Goal: Task Accomplishment & Management: Complete application form

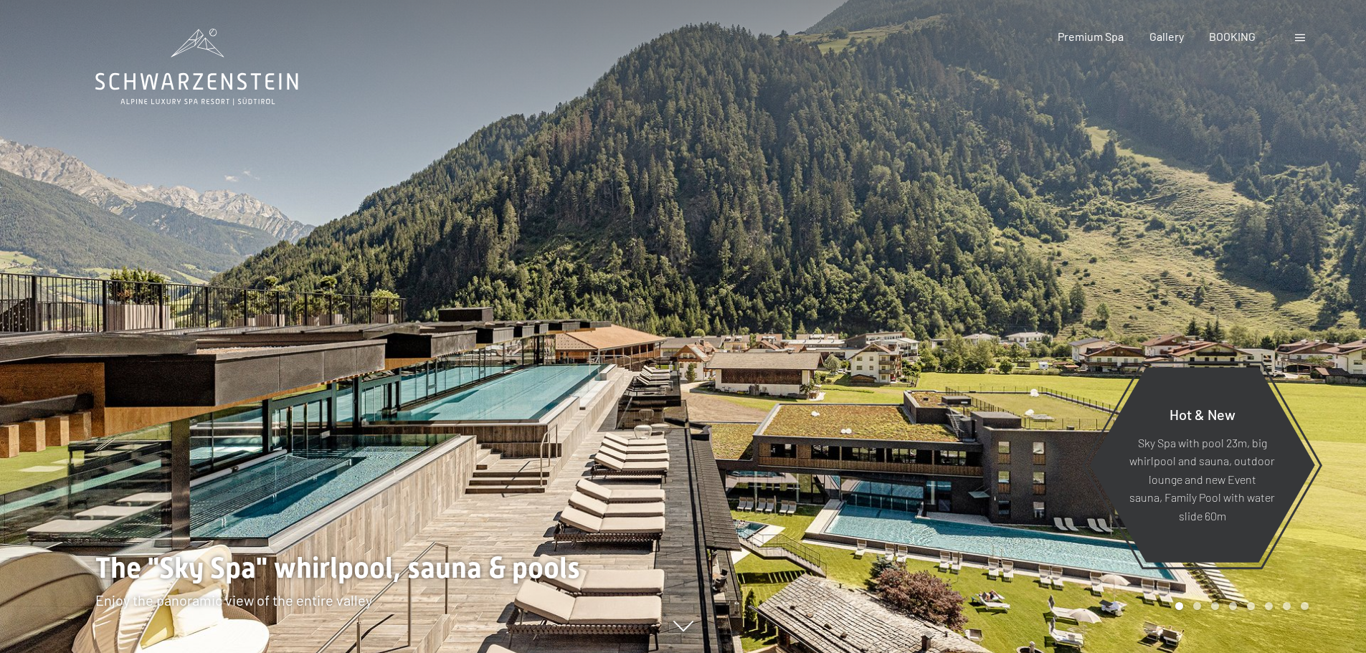
click at [1301, 36] on span at bounding box center [1300, 37] width 10 height 7
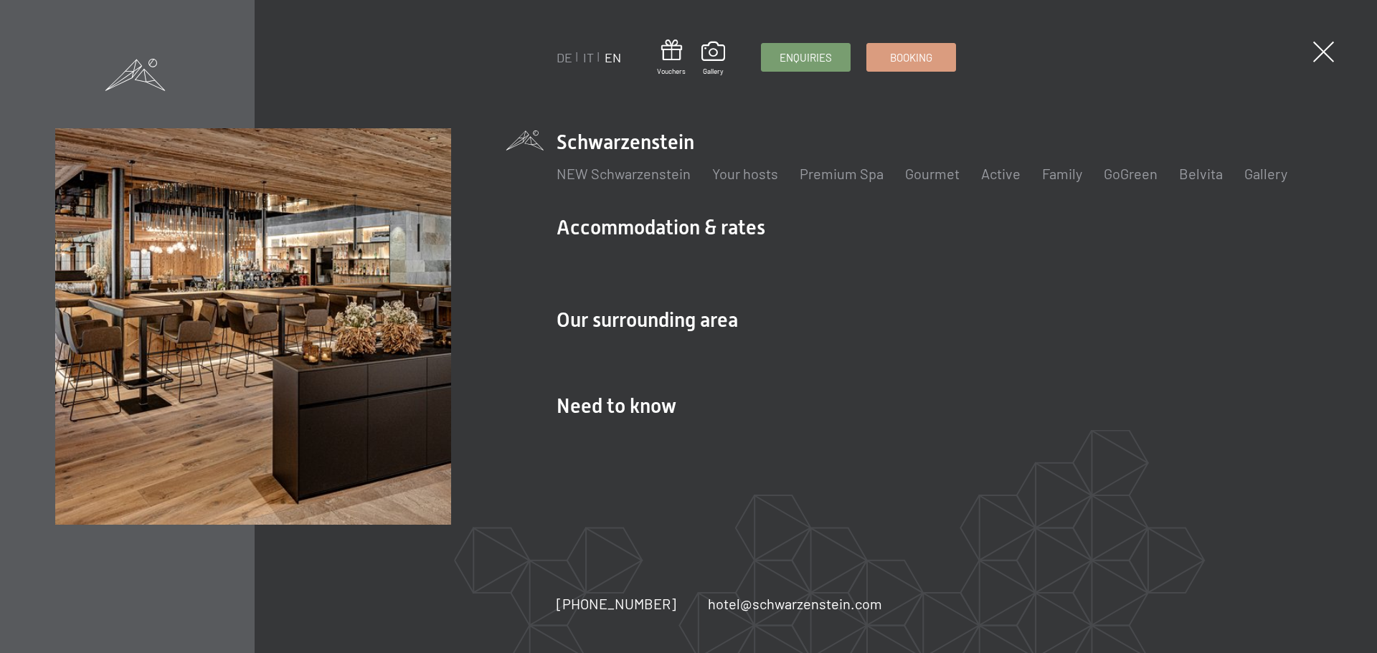
click at [1301, 36] on div "DE IT EN Vouchers Gallery Enquiries Booking DE IT EN Schwarzenstein NEW Schwarz…" at bounding box center [688, 326] width 1377 height 653
click at [1338, 49] on div "DE IT EN Vouchers Gallery Enquiries Booking DE IT EN Schwarzenstein NEW Schwarz…" at bounding box center [688, 326] width 1377 height 653
click at [1322, 47] on span at bounding box center [1323, 52] width 21 height 21
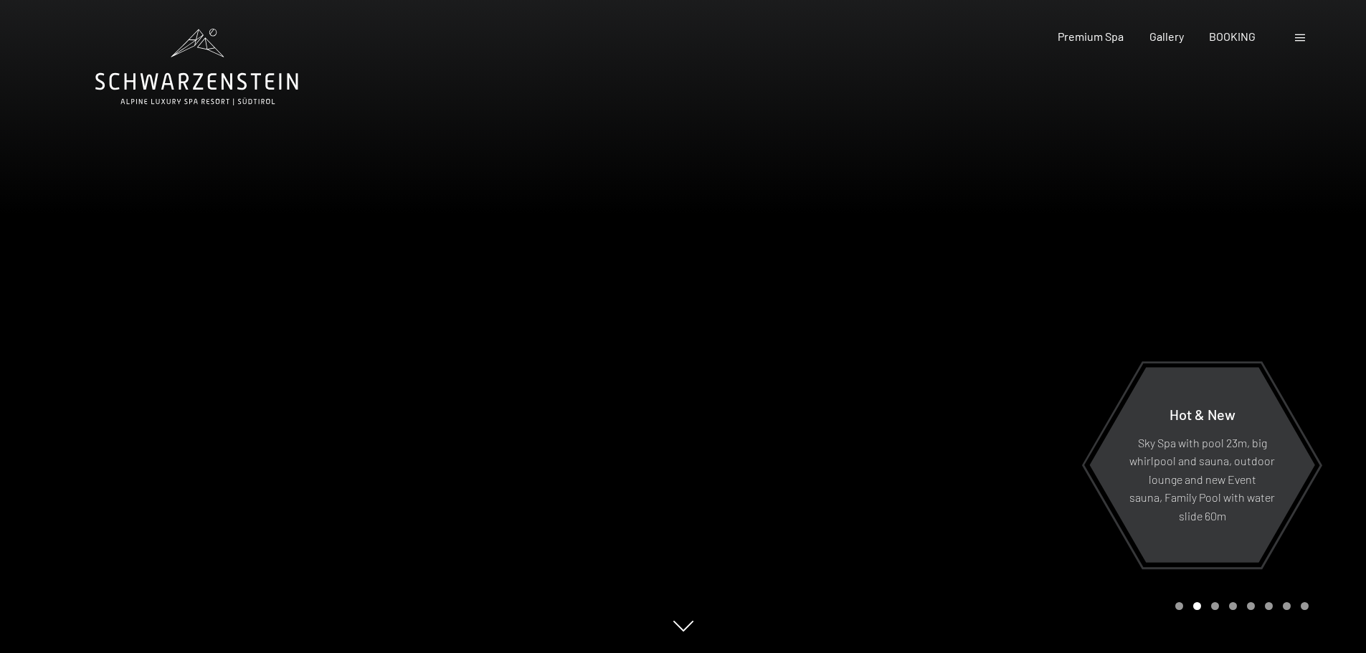
click at [98, 289] on div at bounding box center [342, 326] width 684 height 653
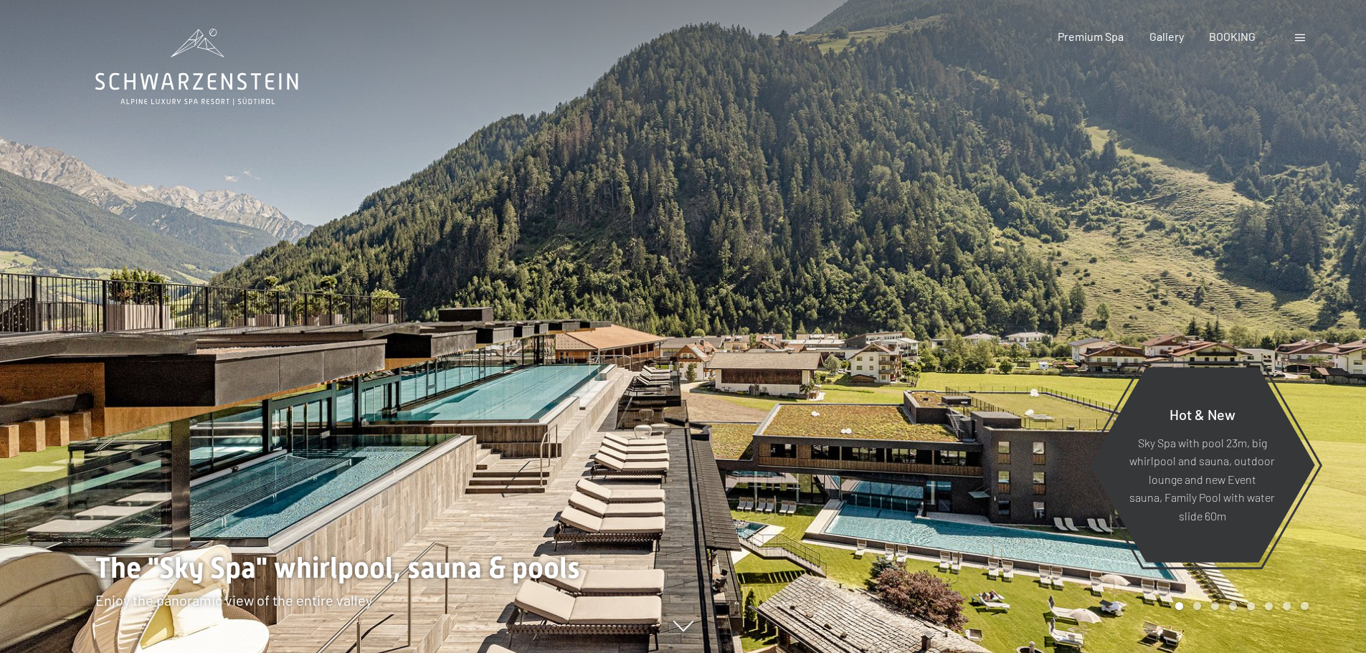
click at [1307, 42] on div at bounding box center [1302, 37] width 14 height 16
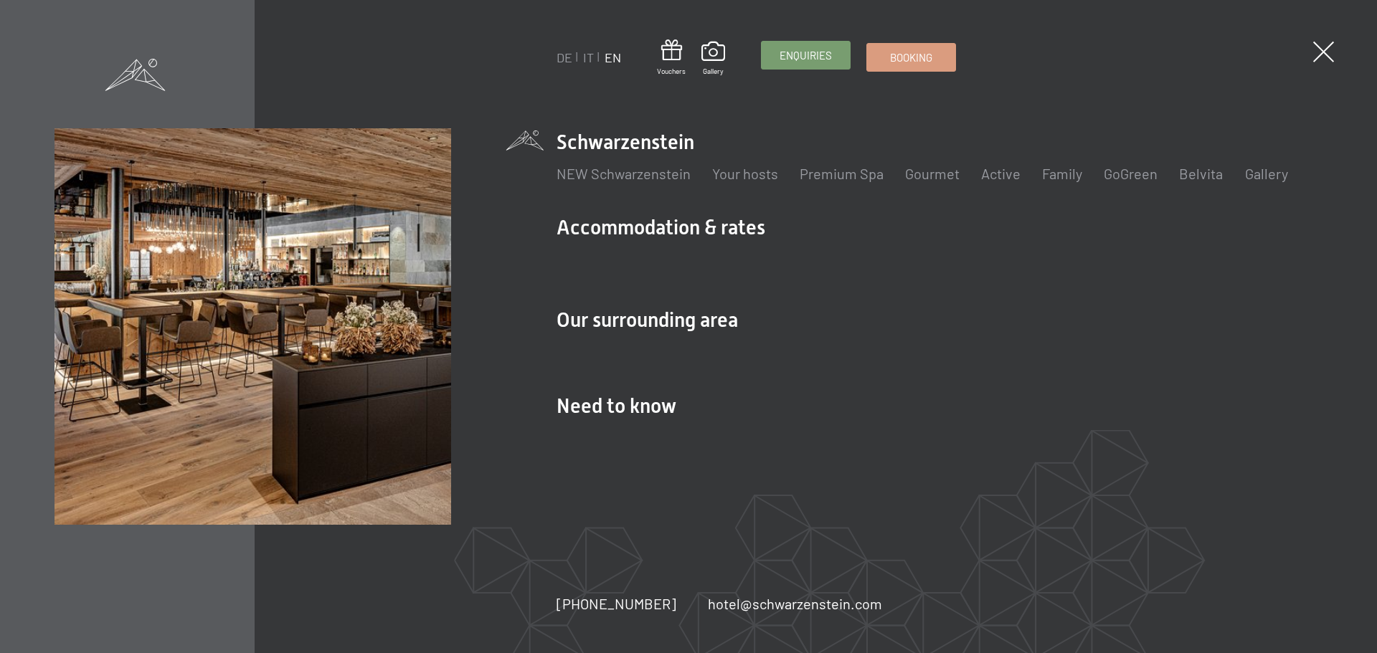
click at [823, 54] on span "Enquiries" at bounding box center [806, 55] width 52 height 15
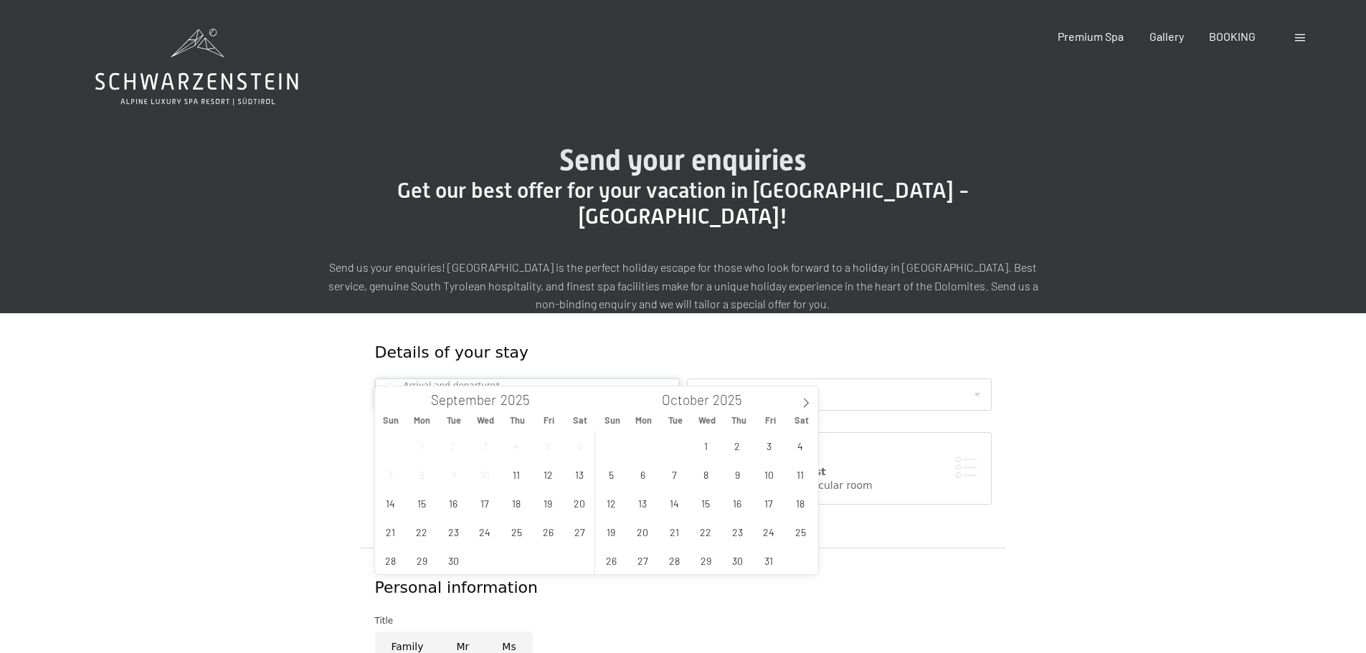
click at [480, 379] on input "text" at bounding box center [527, 395] width 305 height 32
click at [797, 472] on span "11" at bounding box center [801, 474] width 28 height 28
click at [613, 495] on span "12" at bounding box center [611, 503] width 28 height 28
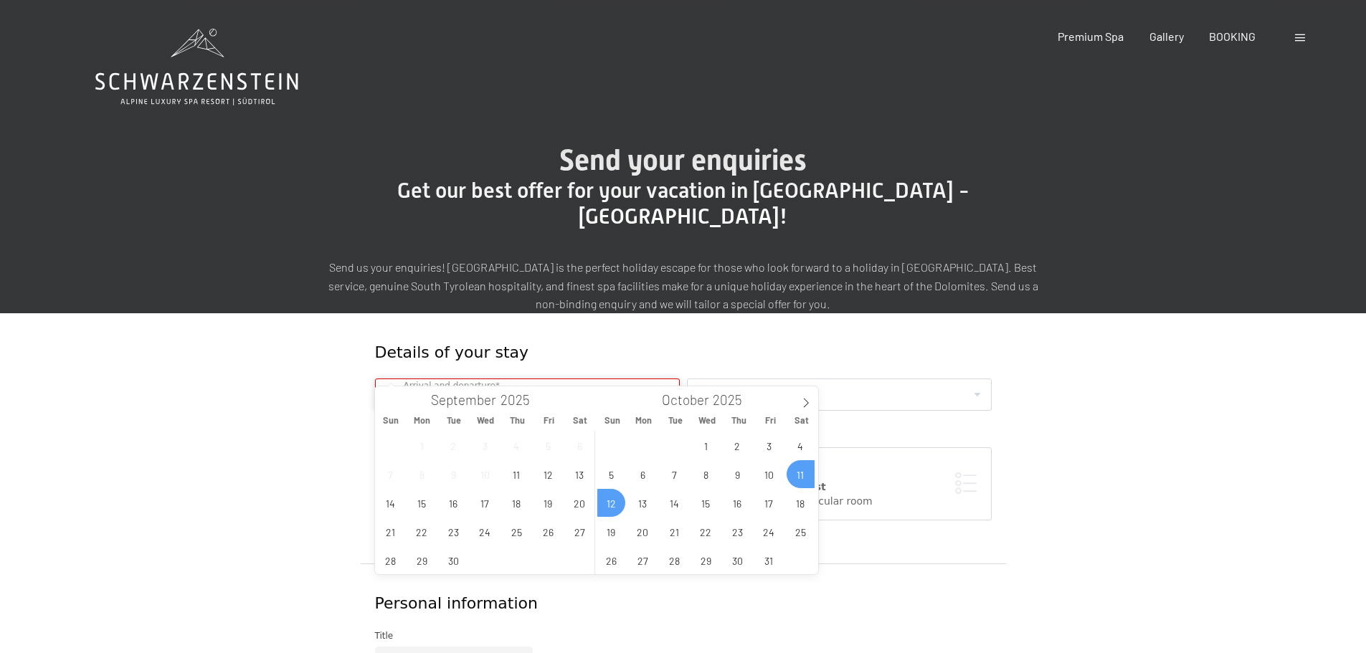
type input "Sat. 11/10/2025 - Sun. 12/10/2025"
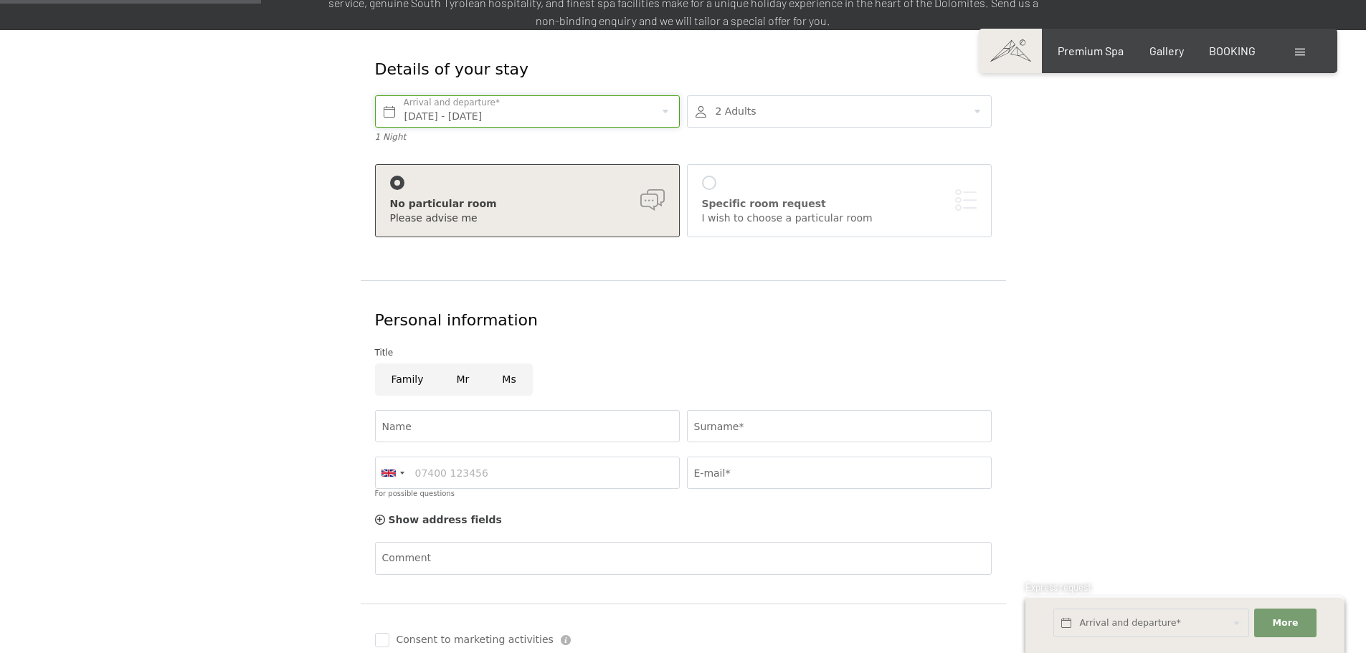
scroll to position [287, 0]
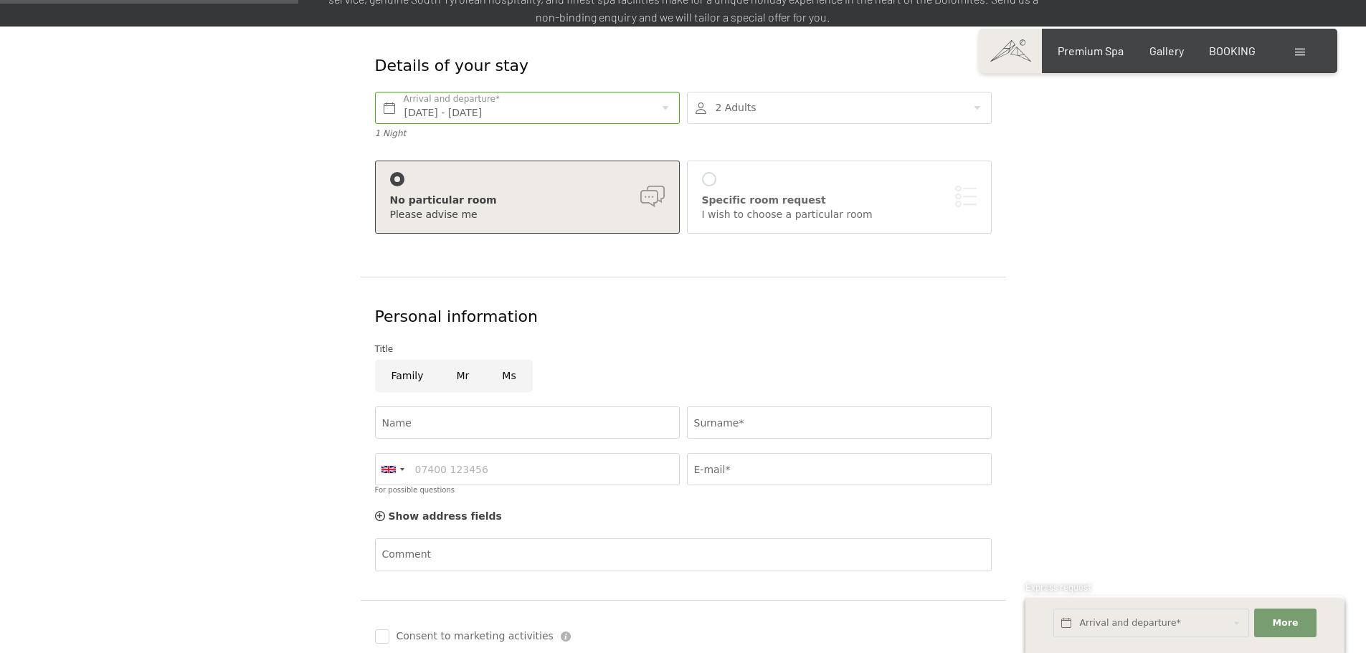
click at [503, 360] on input "Ms" at bounding box center [509, 376] width 47 height 32
radio input "true"
click at [382, 466] on div at bounding box center [389, 469] width 14 height 7
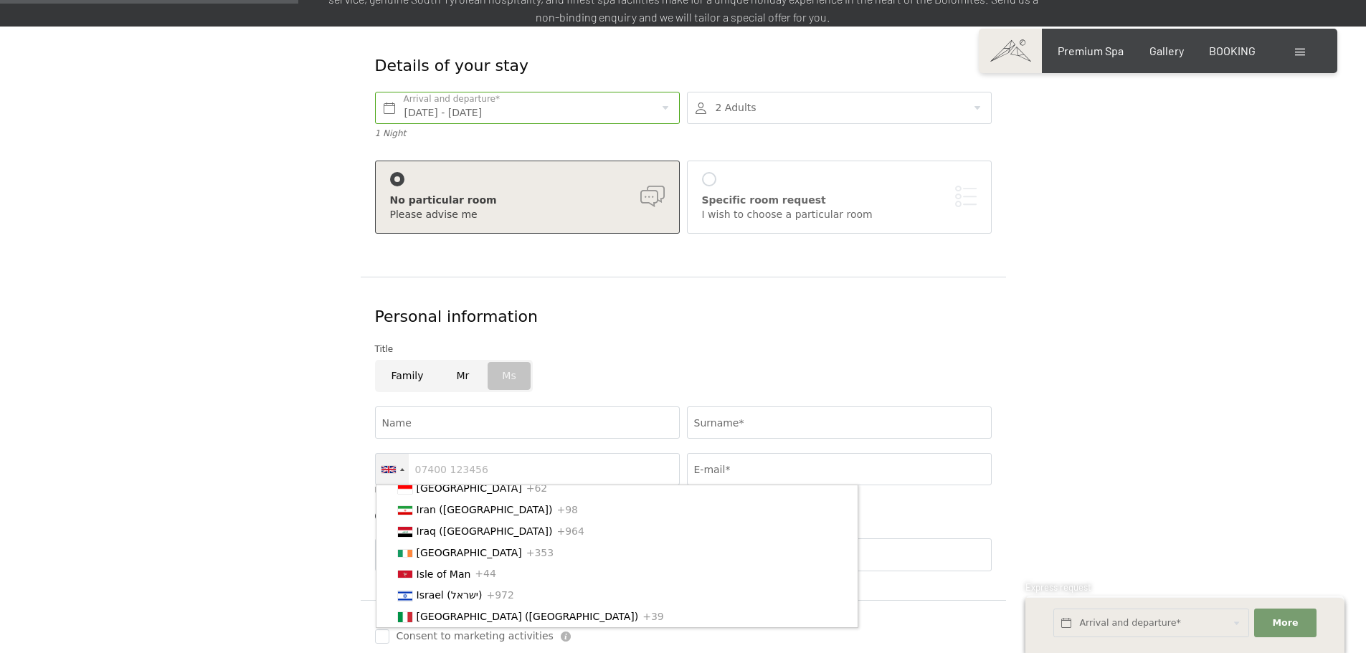
scroll to position [2417, 0]
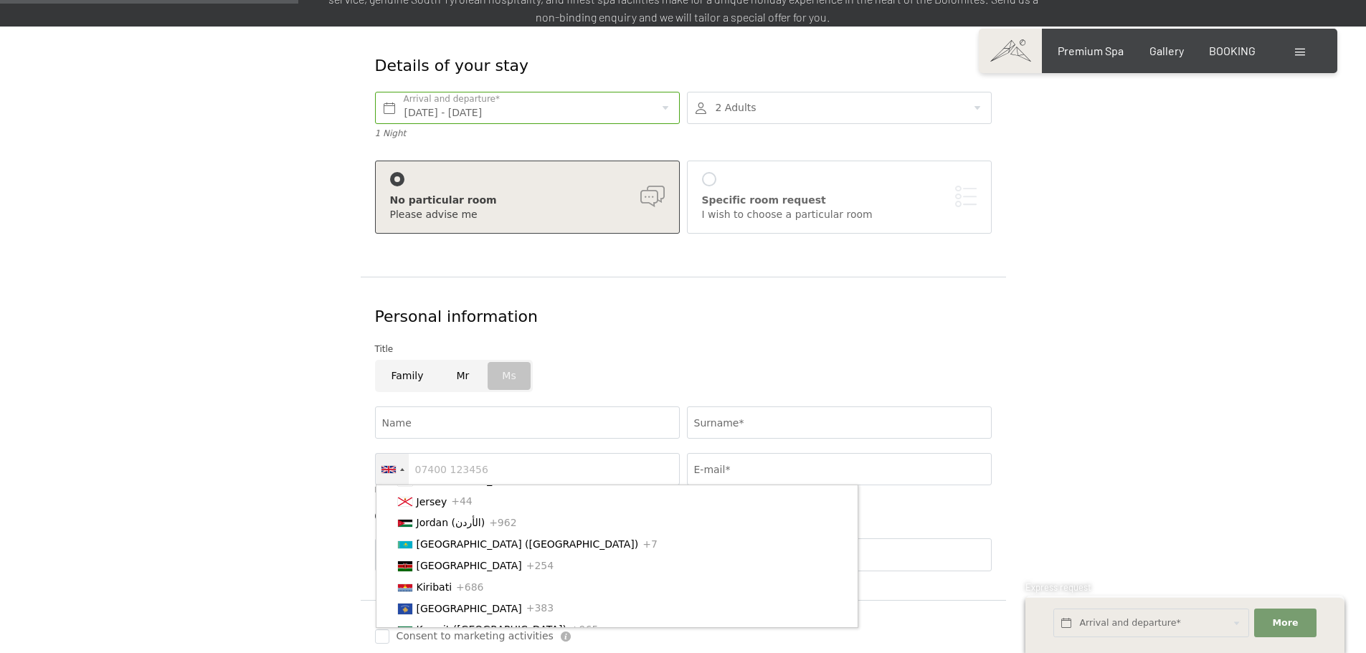
click at [444, 449] on li "Italy (Italia) +39" at bounding box center [624, 438] width 467 height 22
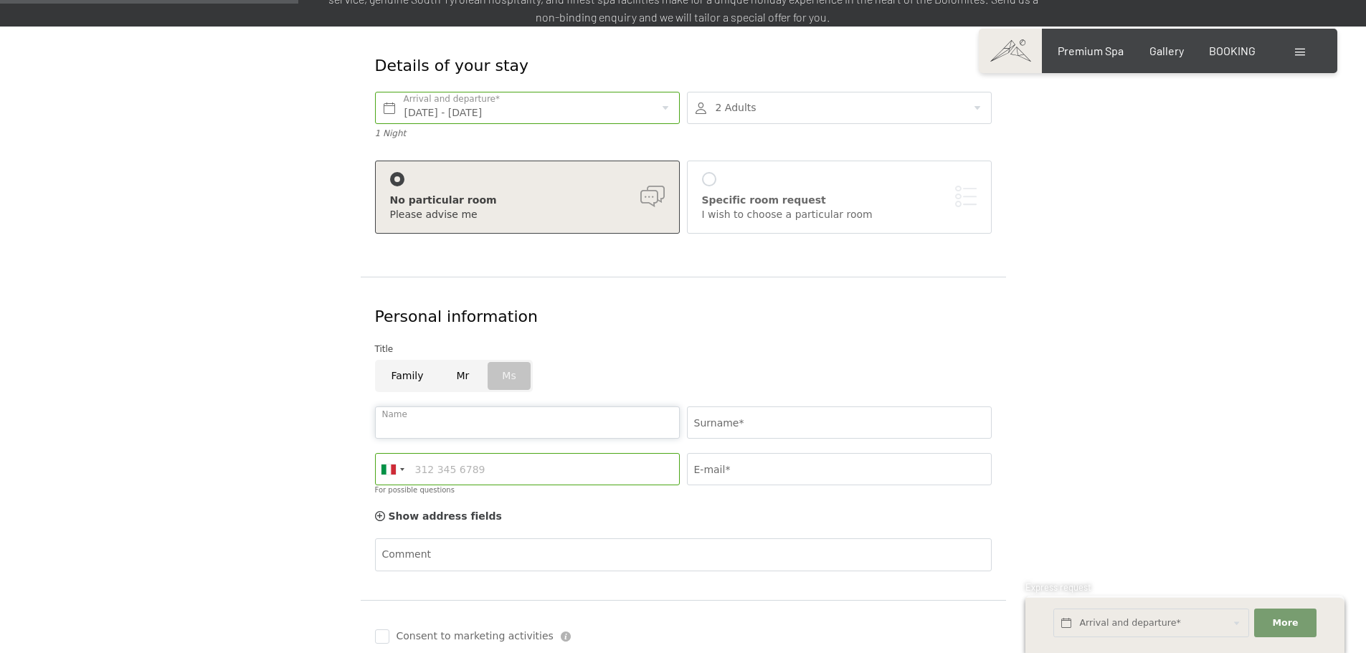
click at [489, 407] on input "Name" at bounding box center [527, 423] width 305 height 32
type input "Helga"
type input "Trebo"
type input "3492533062"
type input "call.melanie96@gmail.com"
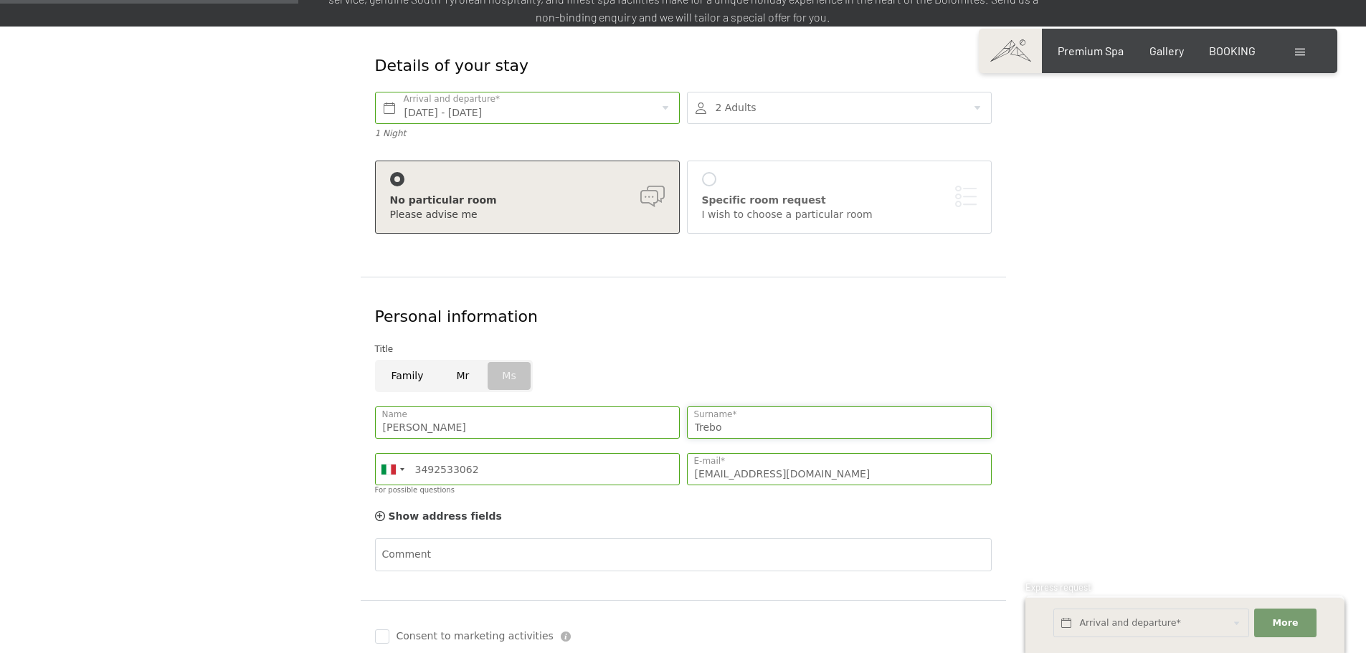
click at [737, 407] on input "Trebo" at bounding box center [839, 423] width 305 height 32
click at [458, 360] on input "Mr" at bounding box center [463, 376] width 46 height 32
radio input "true"
drag, startPoint x: 445, startPoint y: 400, endPoint x: 394, endPoint y: 400, distance: 50.9
click at [394, 407] on input "Helga" at bounding box center [527, 423] width 305 height 32
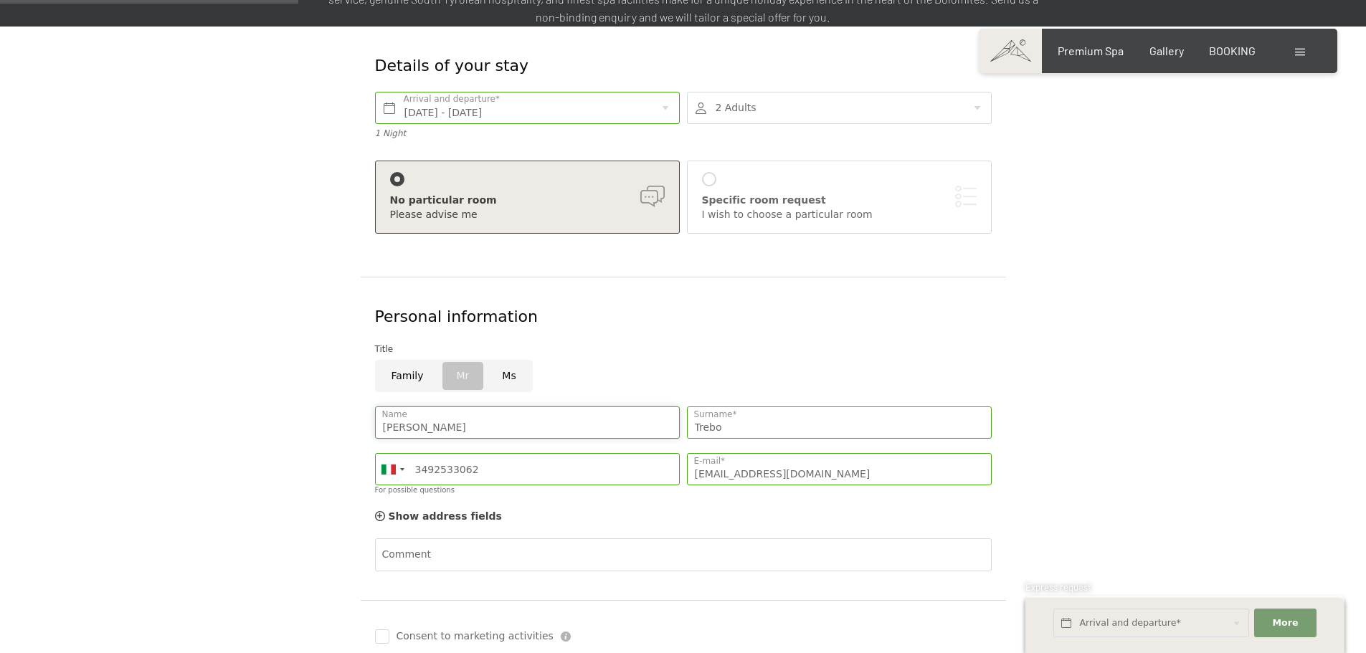
type input "Helmut"
drag, startPoint x: 729, startPoint y: 403, endPoint x: 683, endPoint y: 397, distance: 46.3
click at [684, 400] on div "Trebo Surname*" at bounding box center [840, 423] width 312 height 47
type input "Call"
click at [811, 306] on div "Personal information" at bounding box center [683, 317] width 617 height 22
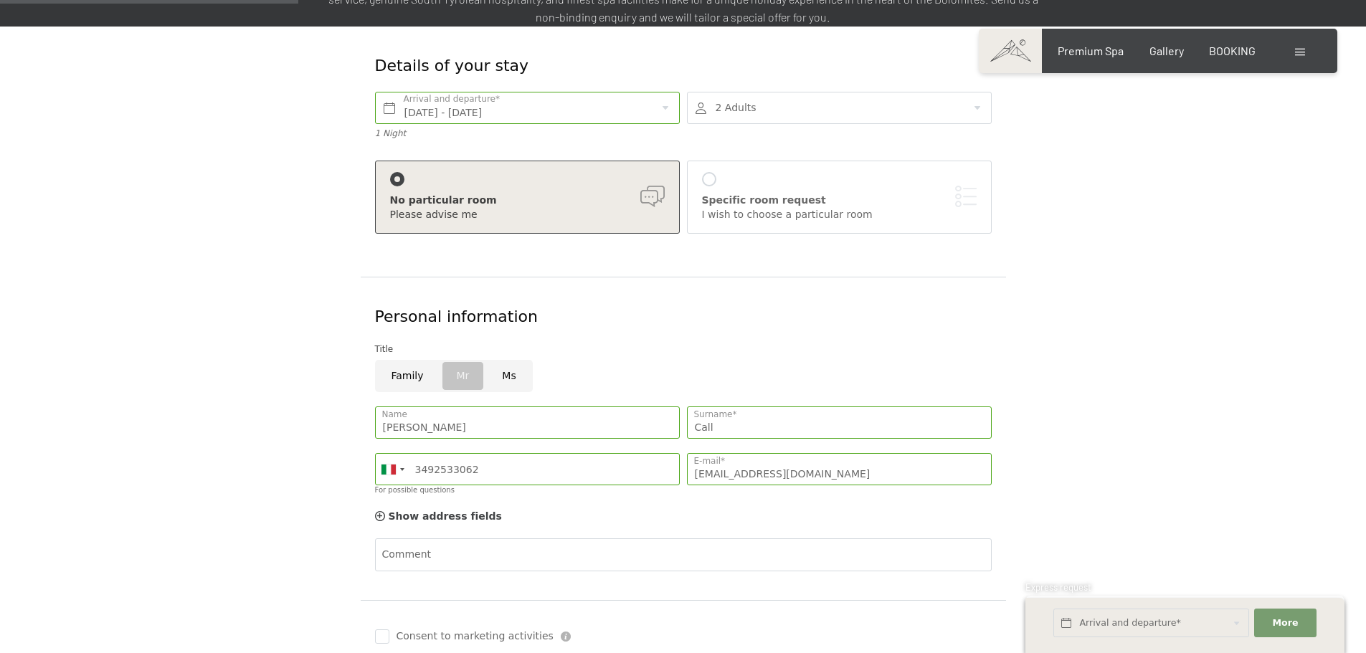
click at [1070, 276] on form "Details of your stay Sat. 11/10/2025 - Sun. 12/10/2025 Arrival and departure* 1…" at bounding box center [683, 386] width 979 height 719
